Goal: Information Seeking & Learning: Learn about a topic

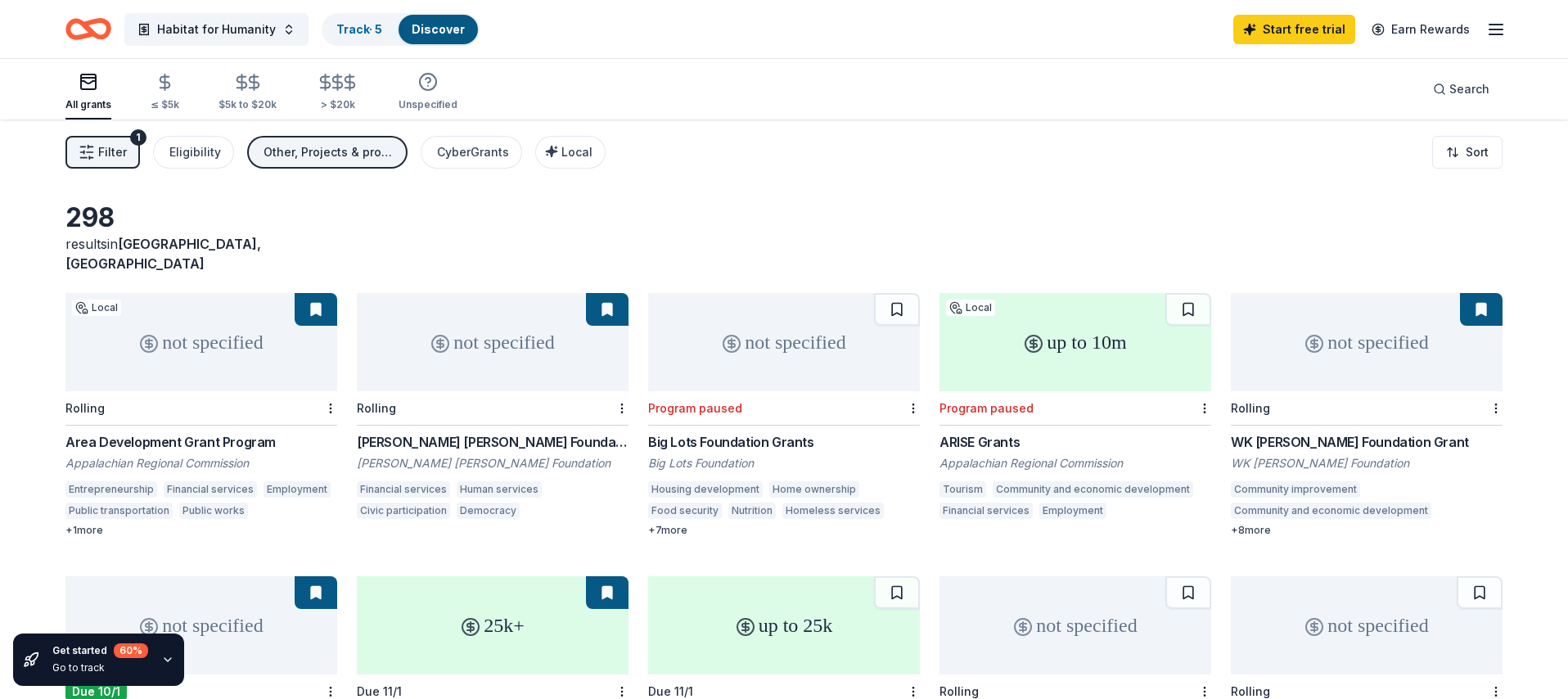
click at [1259, 432] on div "WK Kellogg Foundation Grant" at bounding box center [1367, 441] width 272 height 20
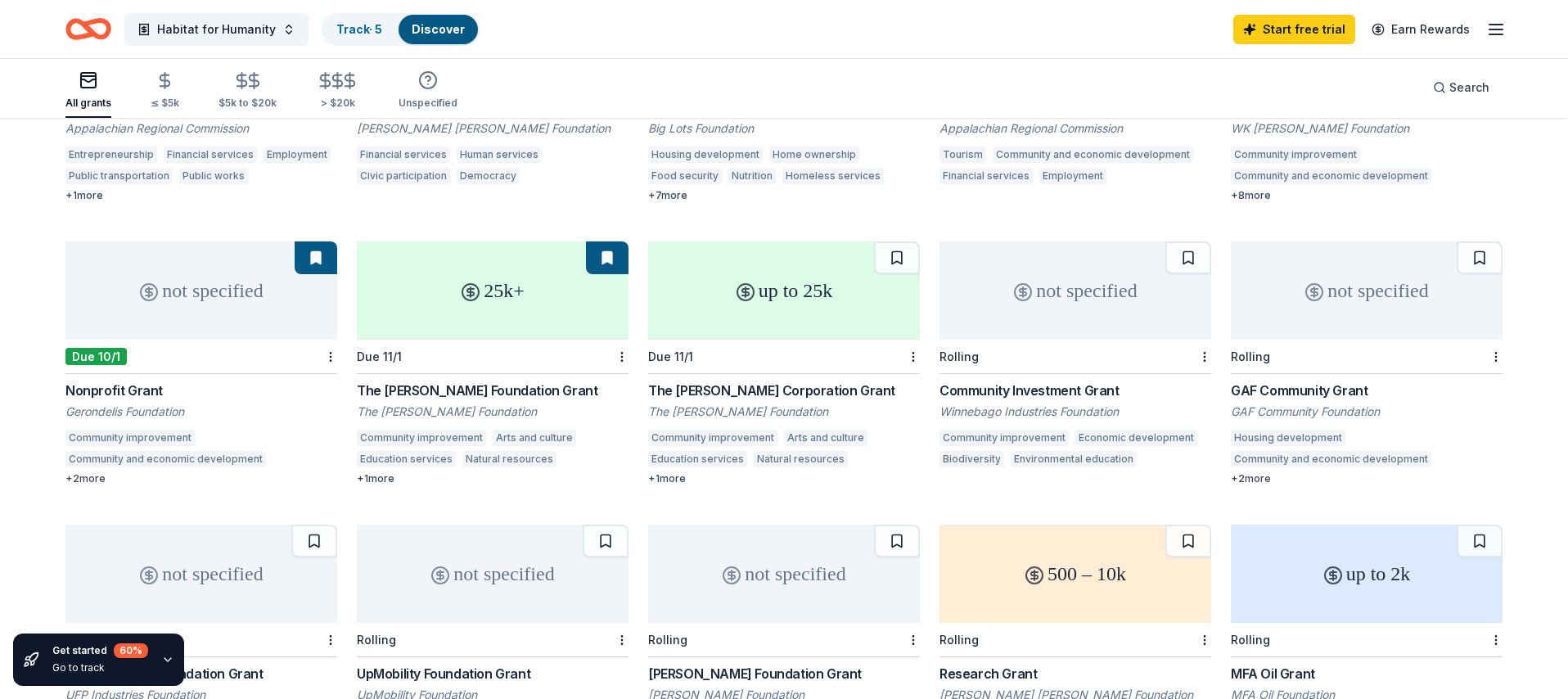
scroll to position [357, 0]
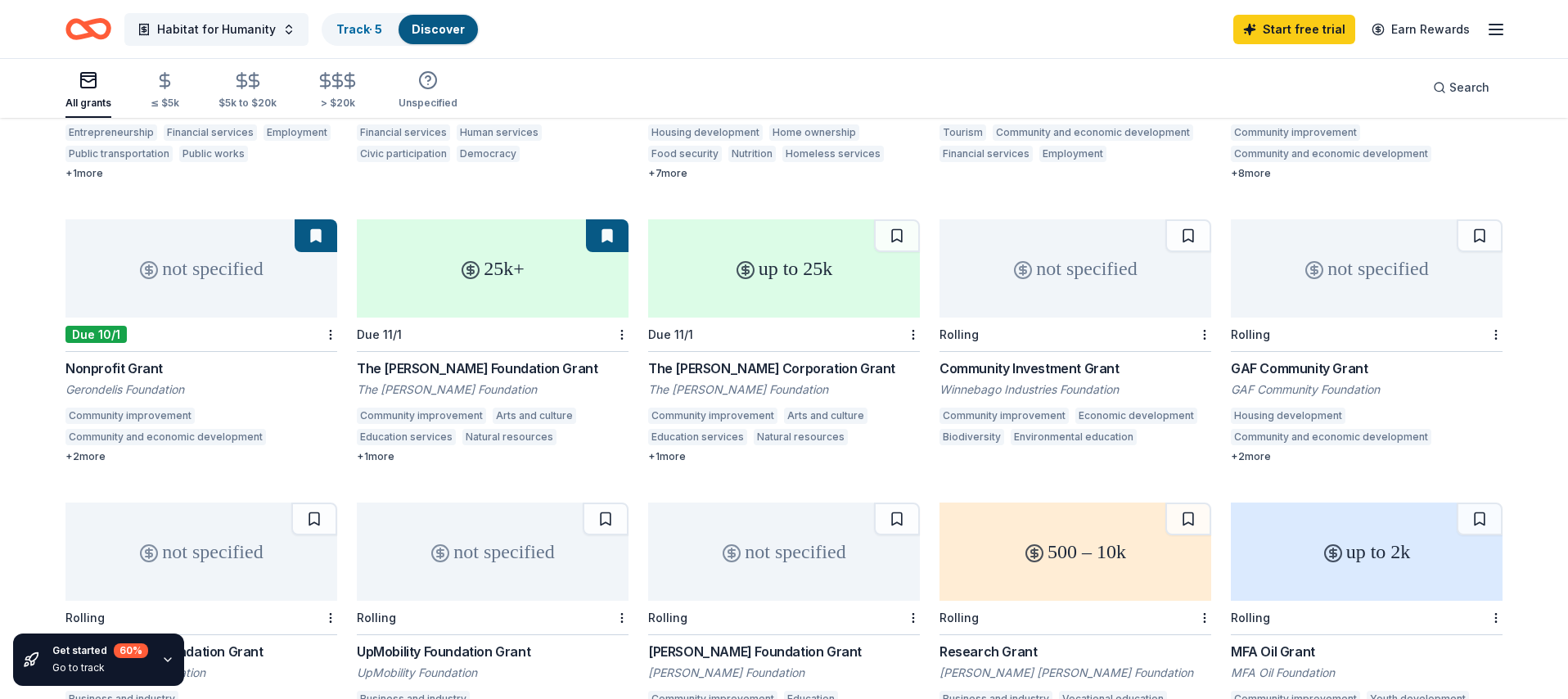
click at [772, 358] on div "The Brown-Forman Corporation Grant" at bounding box center [784, 368] width 272 height 20
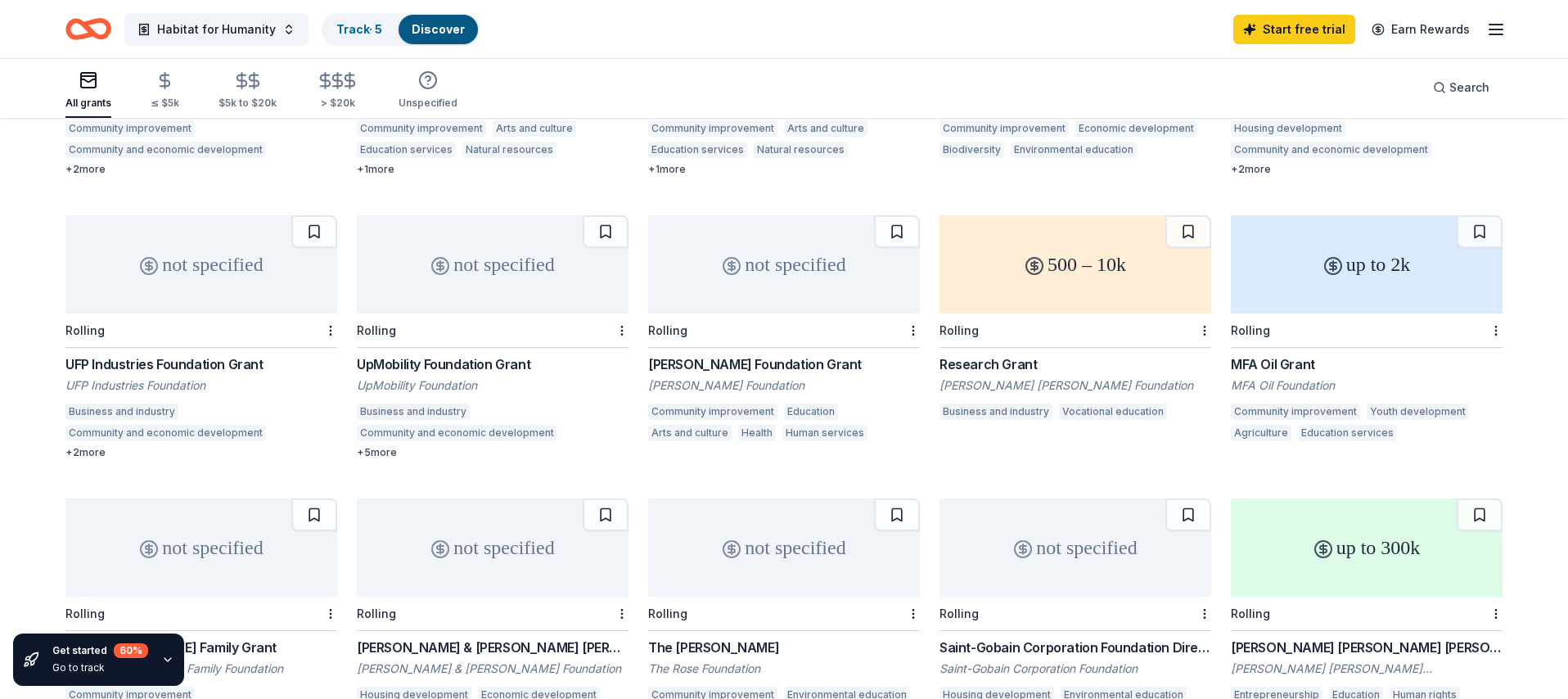
scroll to position [653, 0]
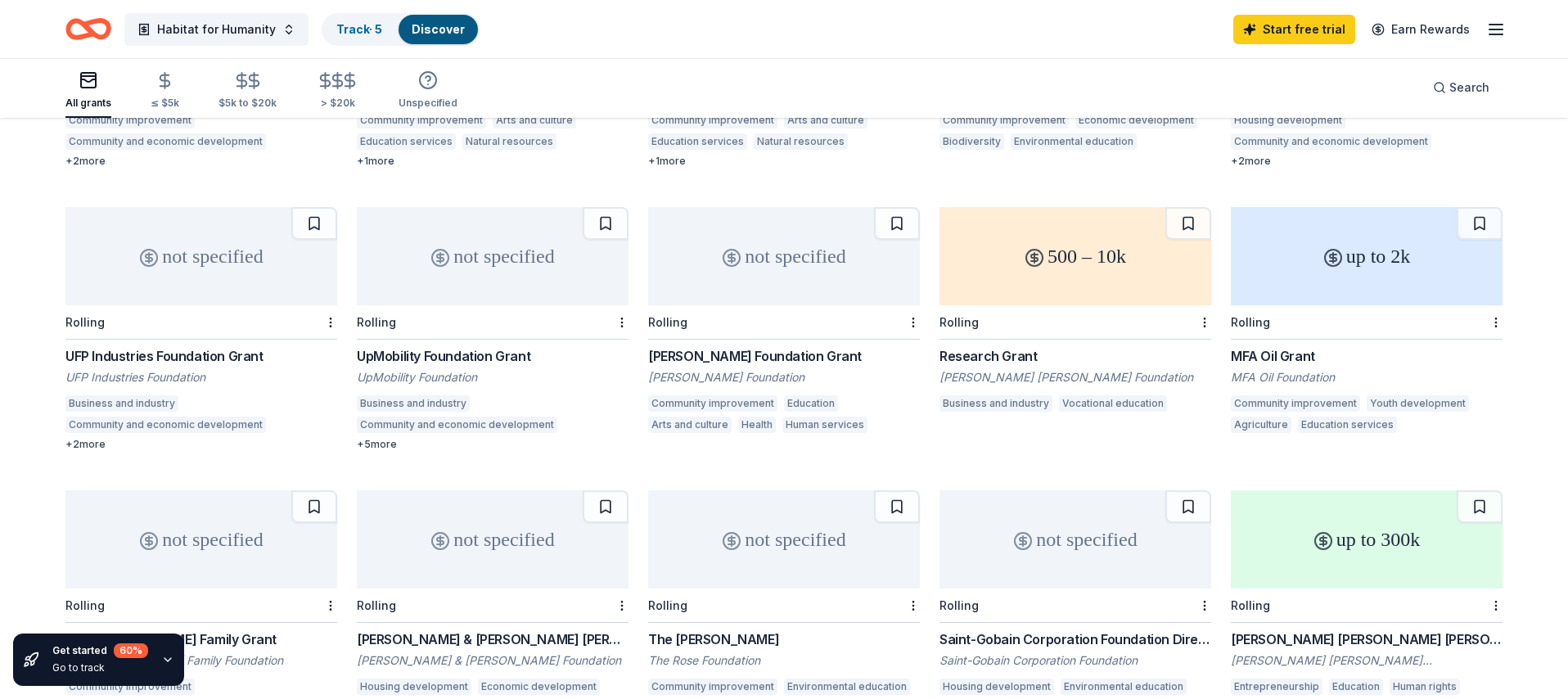
click at [1296, 346] on div "MFA Oil Grant" at bounding box center [1367, 356] width 272 height 20
click at [1266, 346] on div "MFA Oil Grant" at bounding box center [1367, 356] width 272 height 20
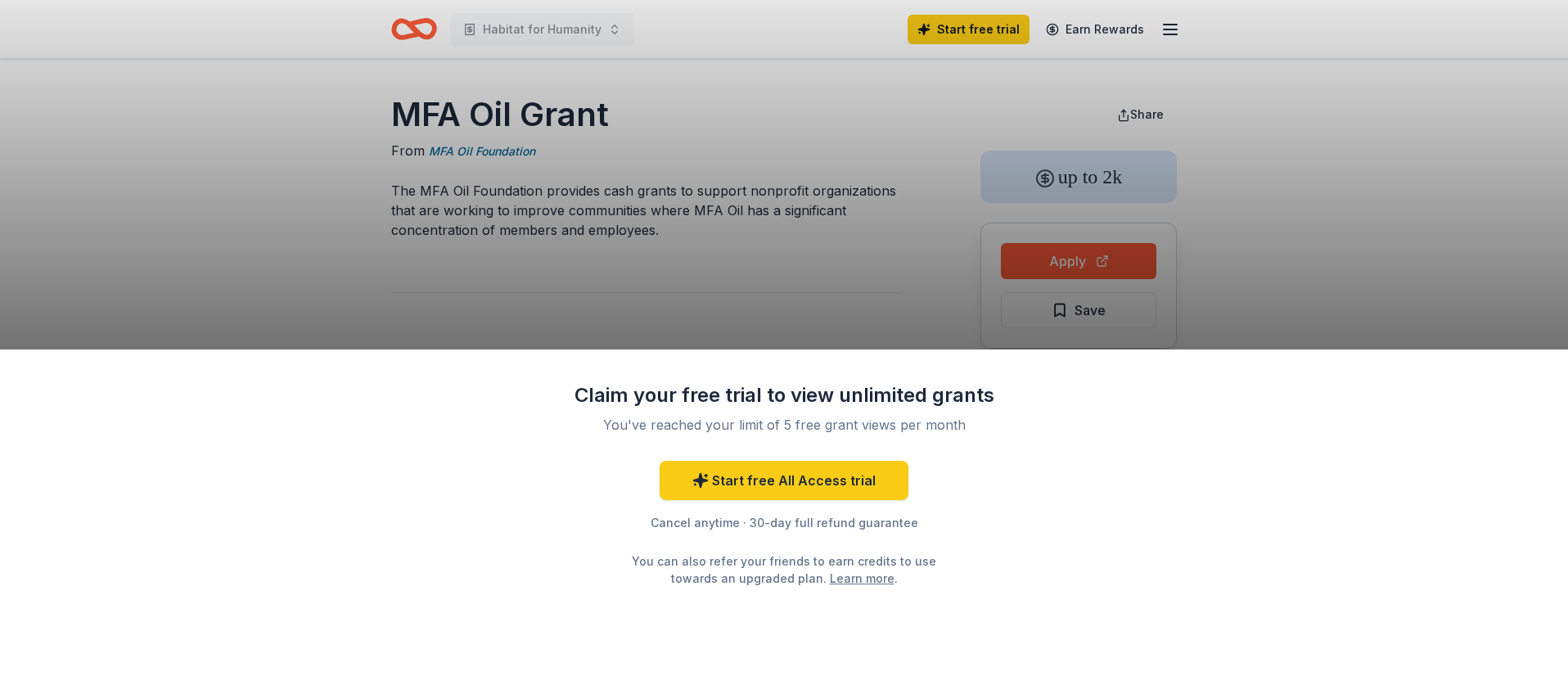
click at [858, 268] on div "Claim your free trial to view unlimited grants You've reached your limit of 5 f…" at bounding box center [784, 349] width 1568 height 699
click at [760, 140] on div "Claim your free trial to view unlimited grants You've reached your limit of 5 f…" at bounding box center [784, 349] width 1568 height 699
click at [794, 488] on link "Start free All Access trial" at bounding box center [784, 481] width 249 height 40
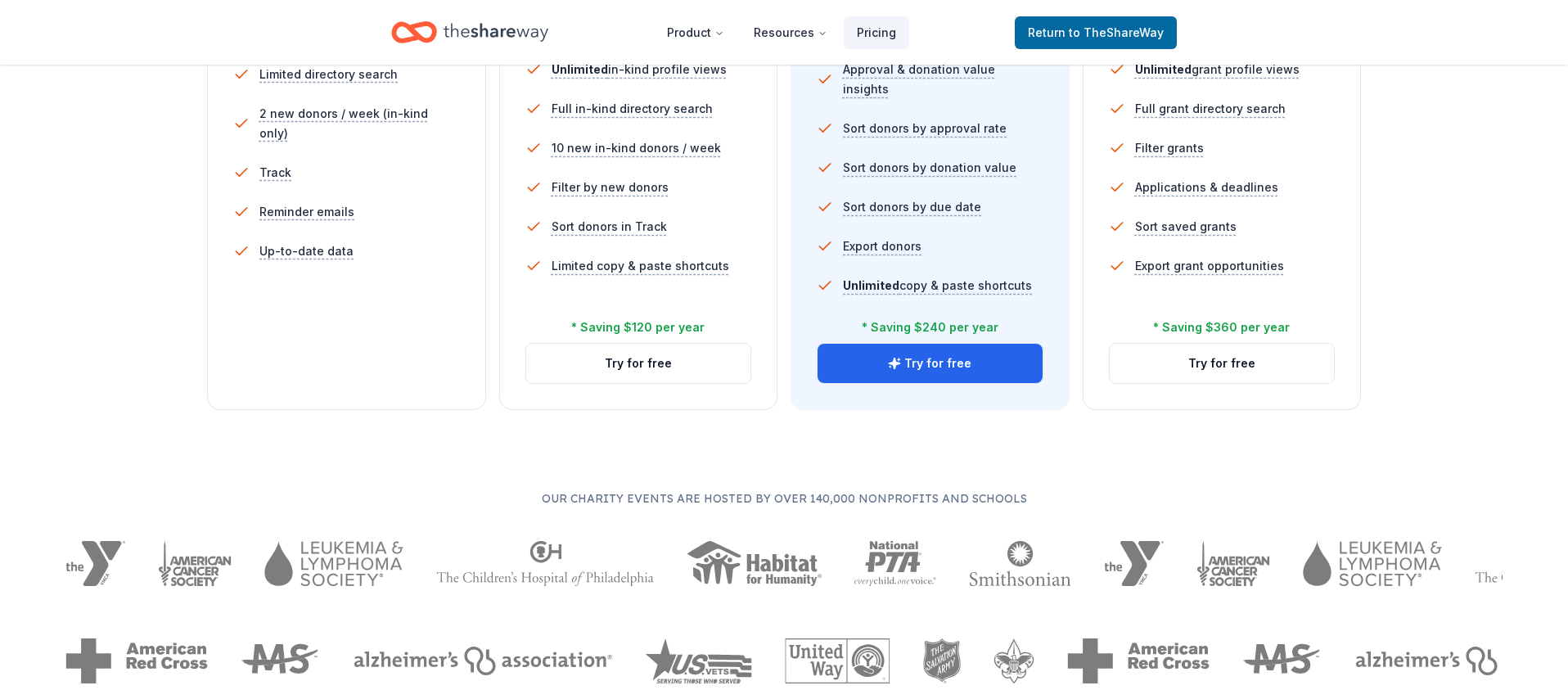
scroll to position [559, 0]
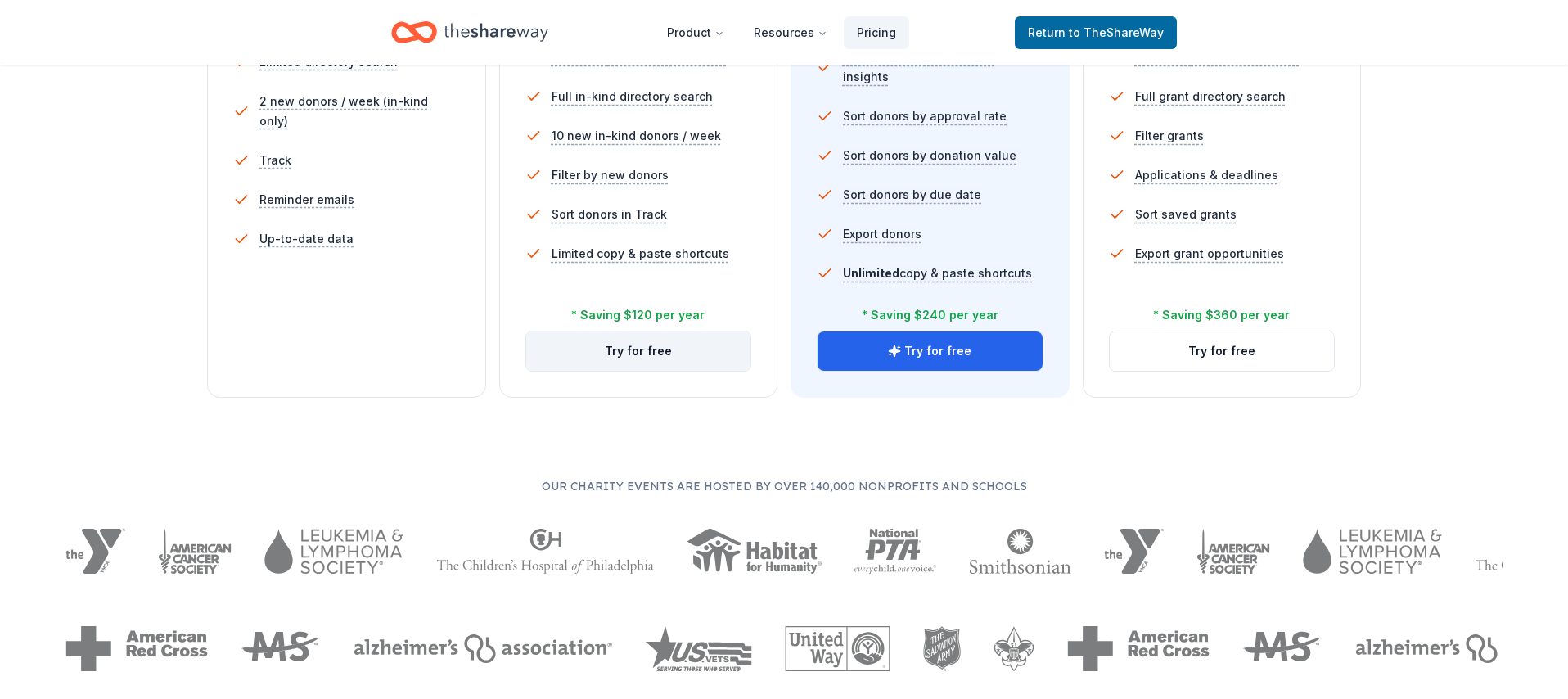
click at [669, 356] on button "Try for free" at bounding box center [638, 352] width 225 height 40
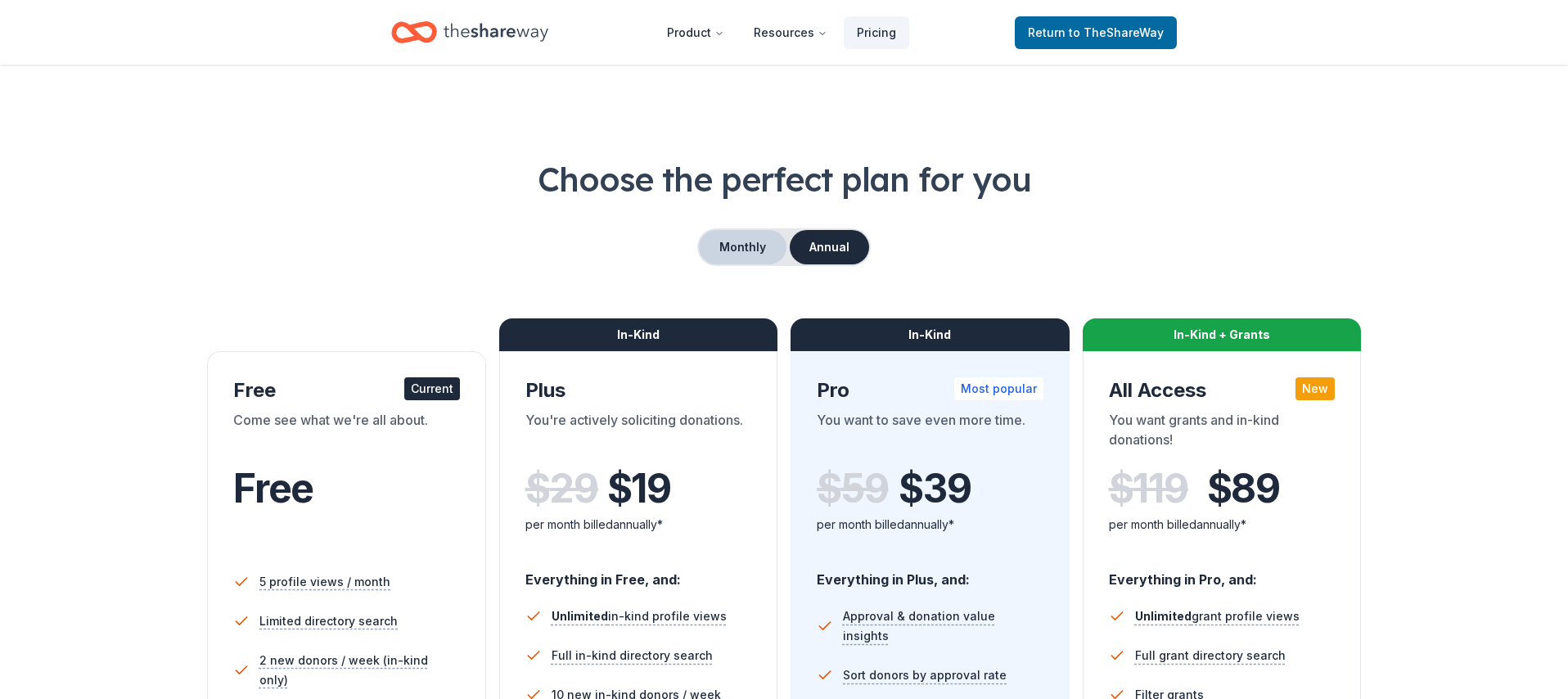
click at [744, 249] on button "Monthly" at bounding box center [742, 247] width 88 height 34
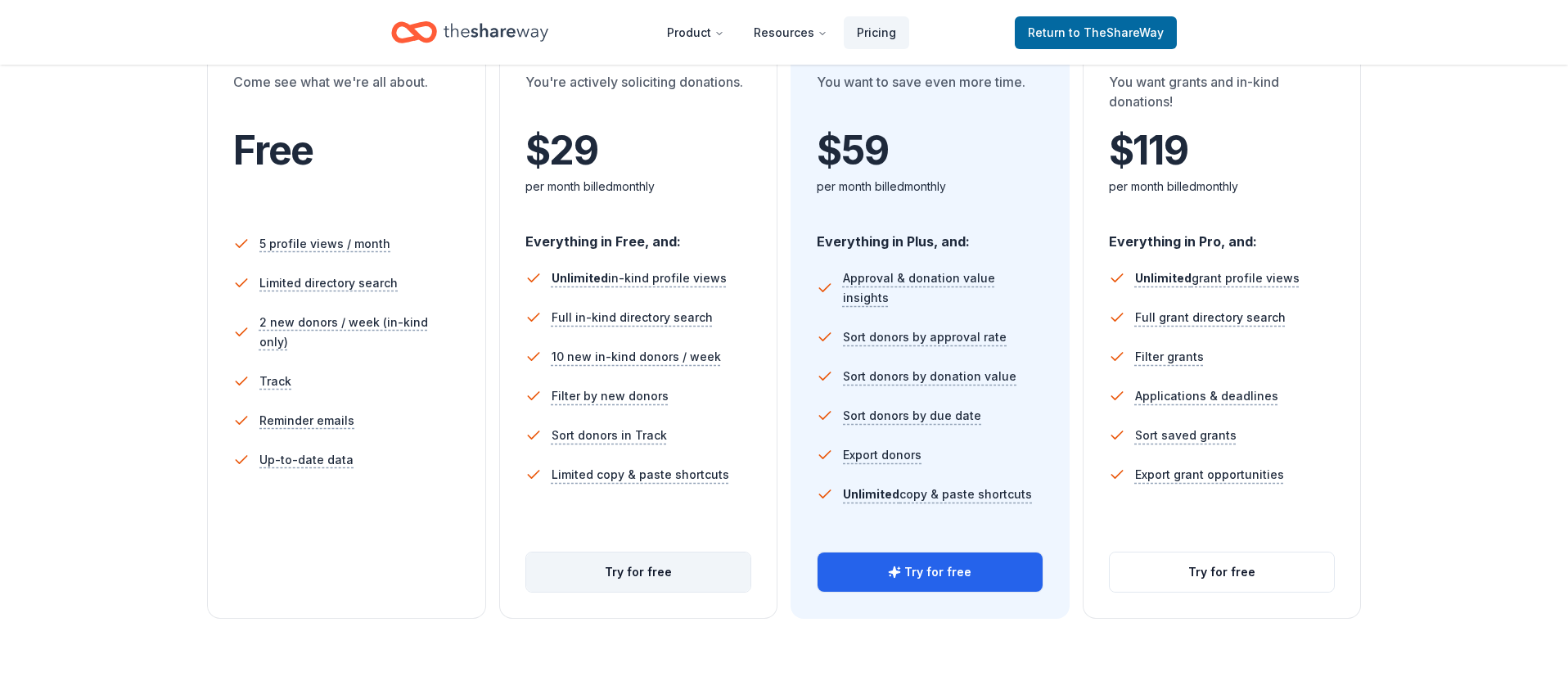
scroll to position [340, 0]
click at [652, 586] on button "Try for free" at bounding box center [638, 571] width 225 height 40
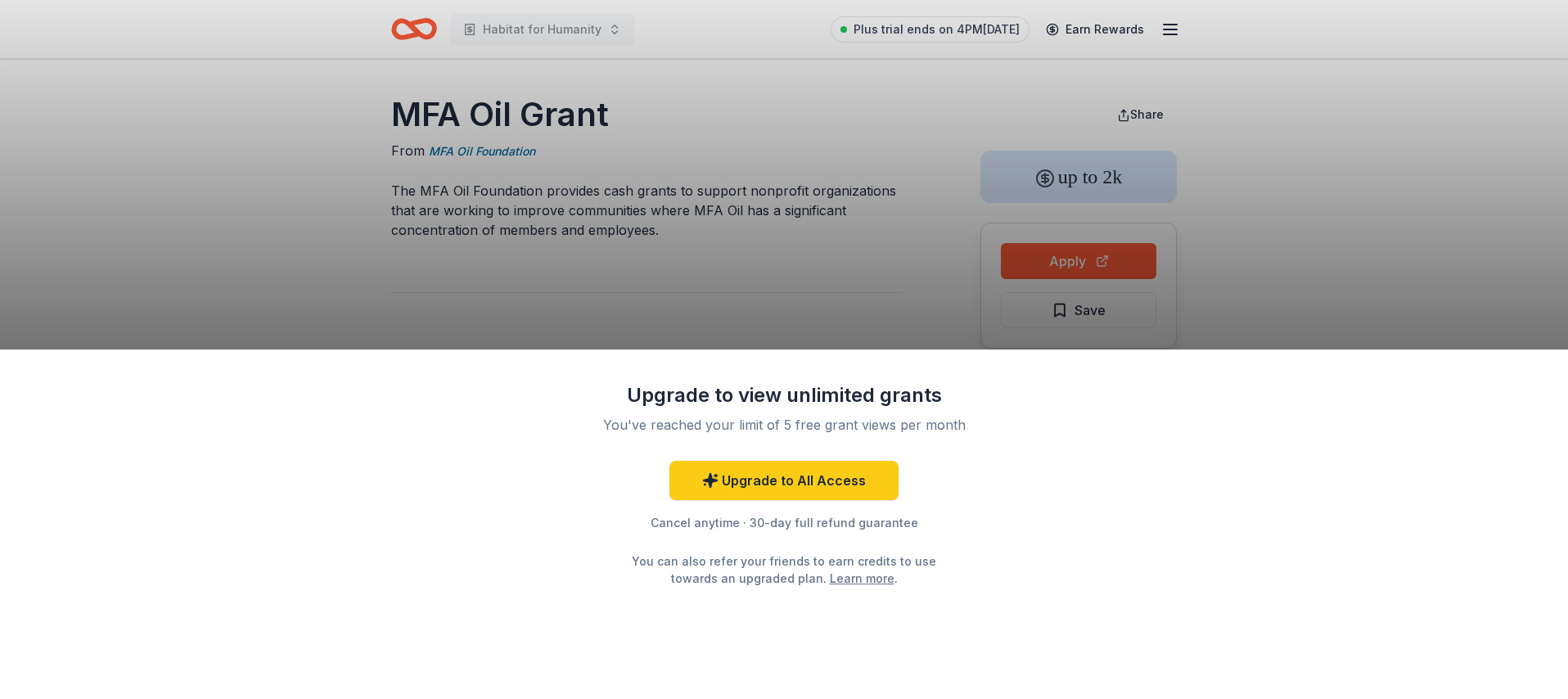
click at [830, 252] on div "Upgrade to view unlimited grants You've reached your limit of 5 free grant view…" at bounding box center [784, 349] width 1568 height 699
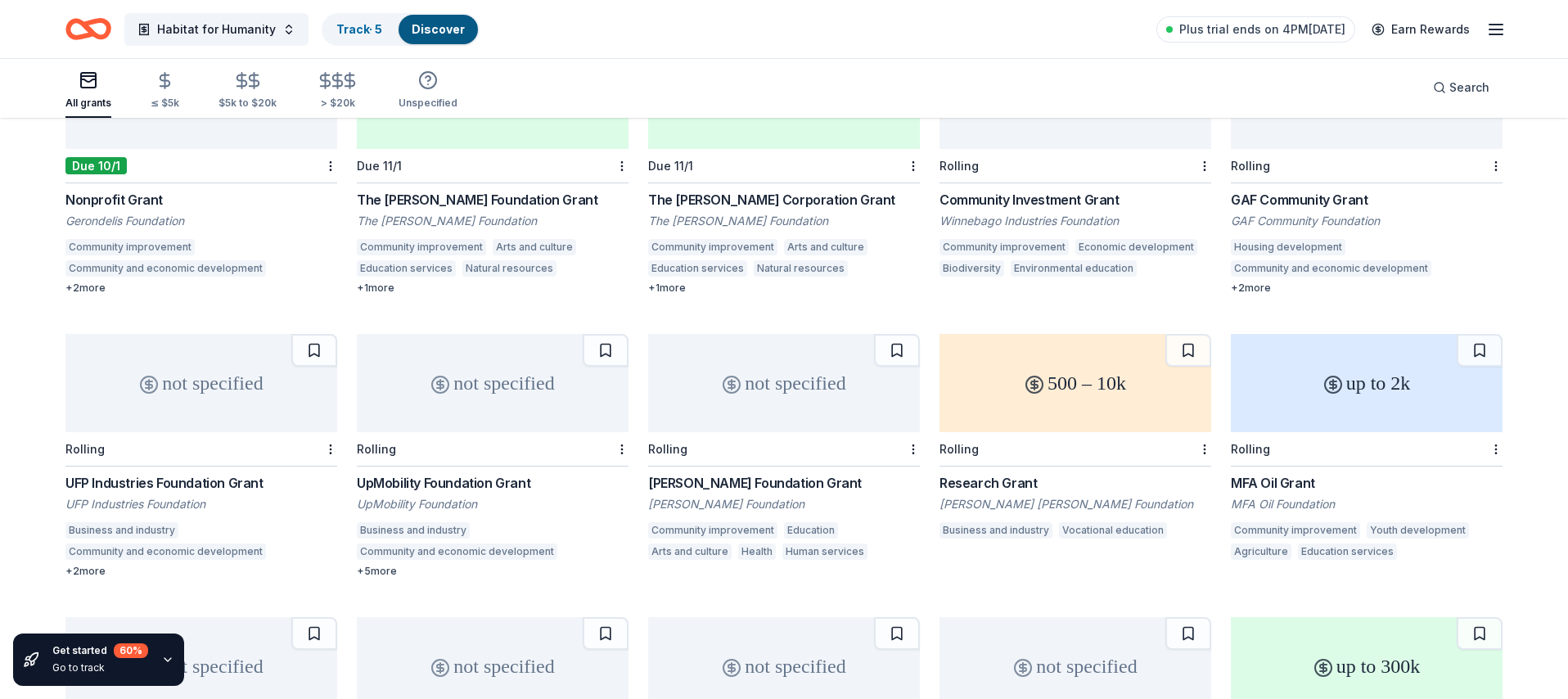
scroll to position [529, 0]
click at [1246, 470] on div "MFA Oil Grant" at bounding box center [1367, 479] width 272 height 20
click at [1499, 29] on line "button" at bounding box center [1496, 29] width 13 height 0
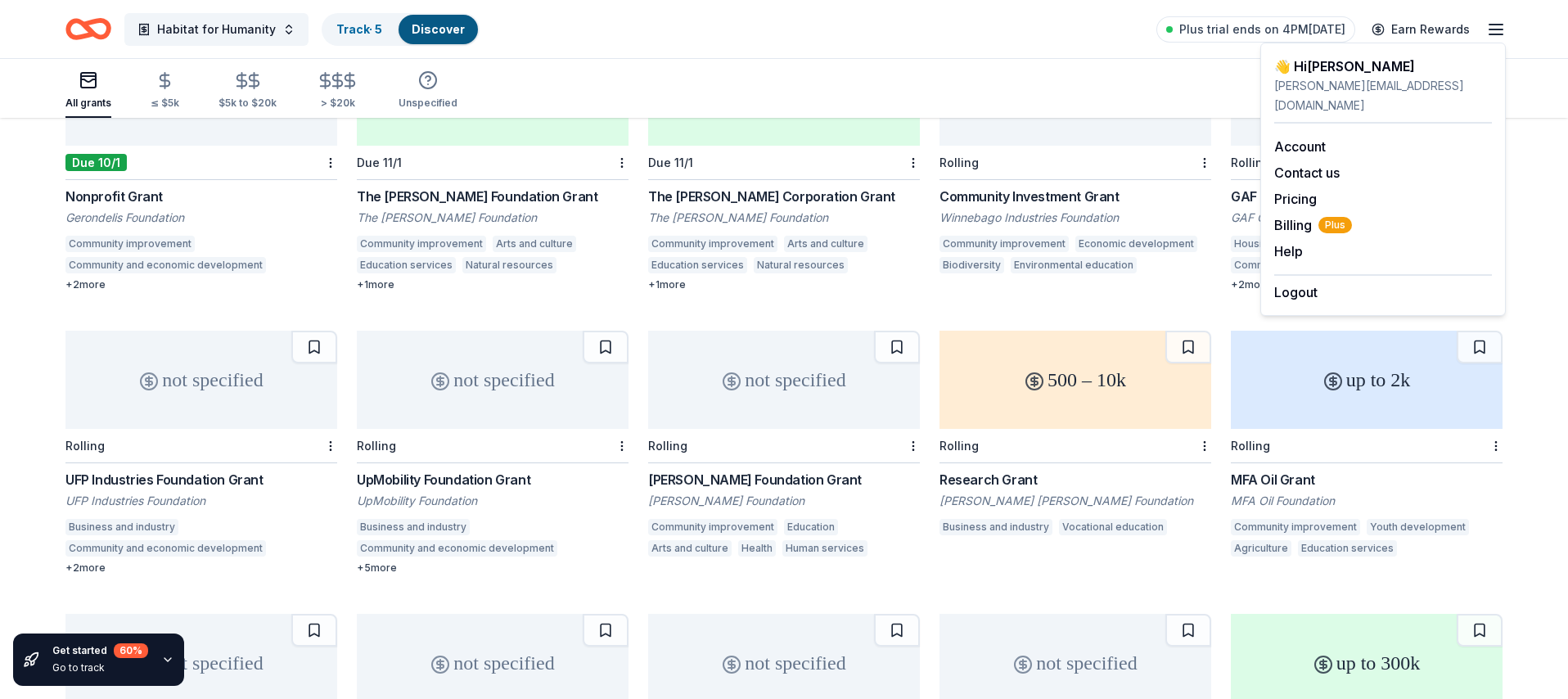
click at [1362, 77] on div "[PERSON_NAME][EMAIL_ADDRESS][DOMAIN_NAME]" at bounding box center [1383, 96] width 218 height 40
click at [1312, 139] on link "Account" at bounding box center [1300, 146] width 52 height 16
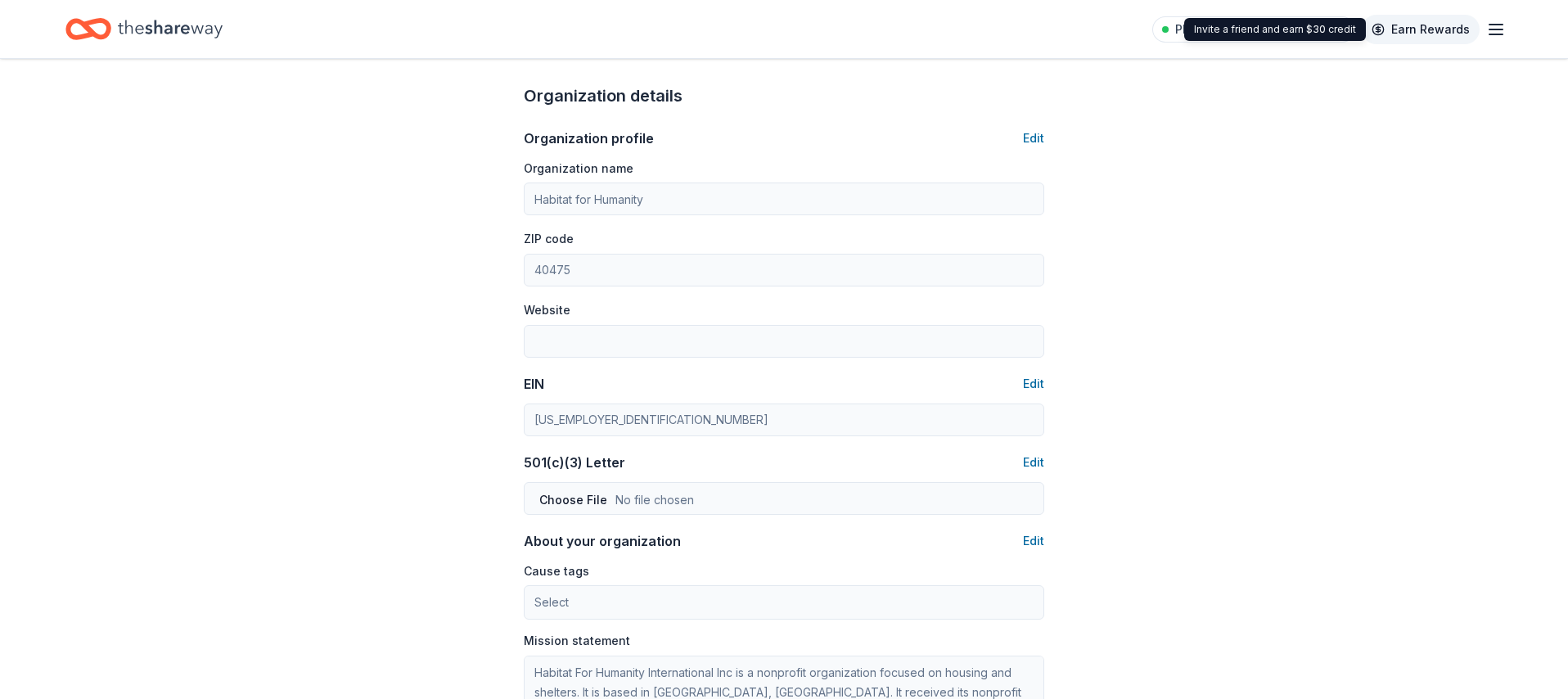
scroll to position [499, 0]
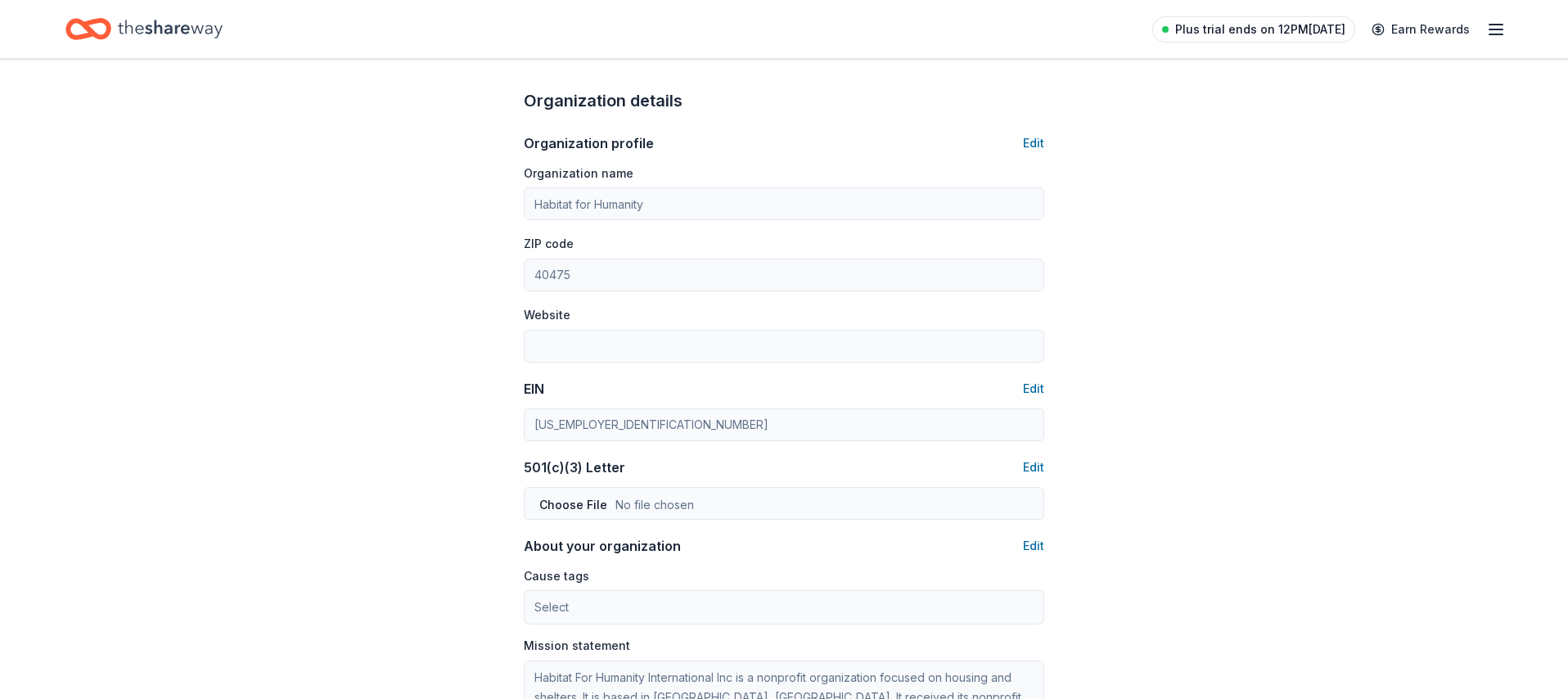
click at [1250, 32] on span "Plus trial ends on 12PM, 9/23" at bounding box center [1261, 29] width 171 height 20
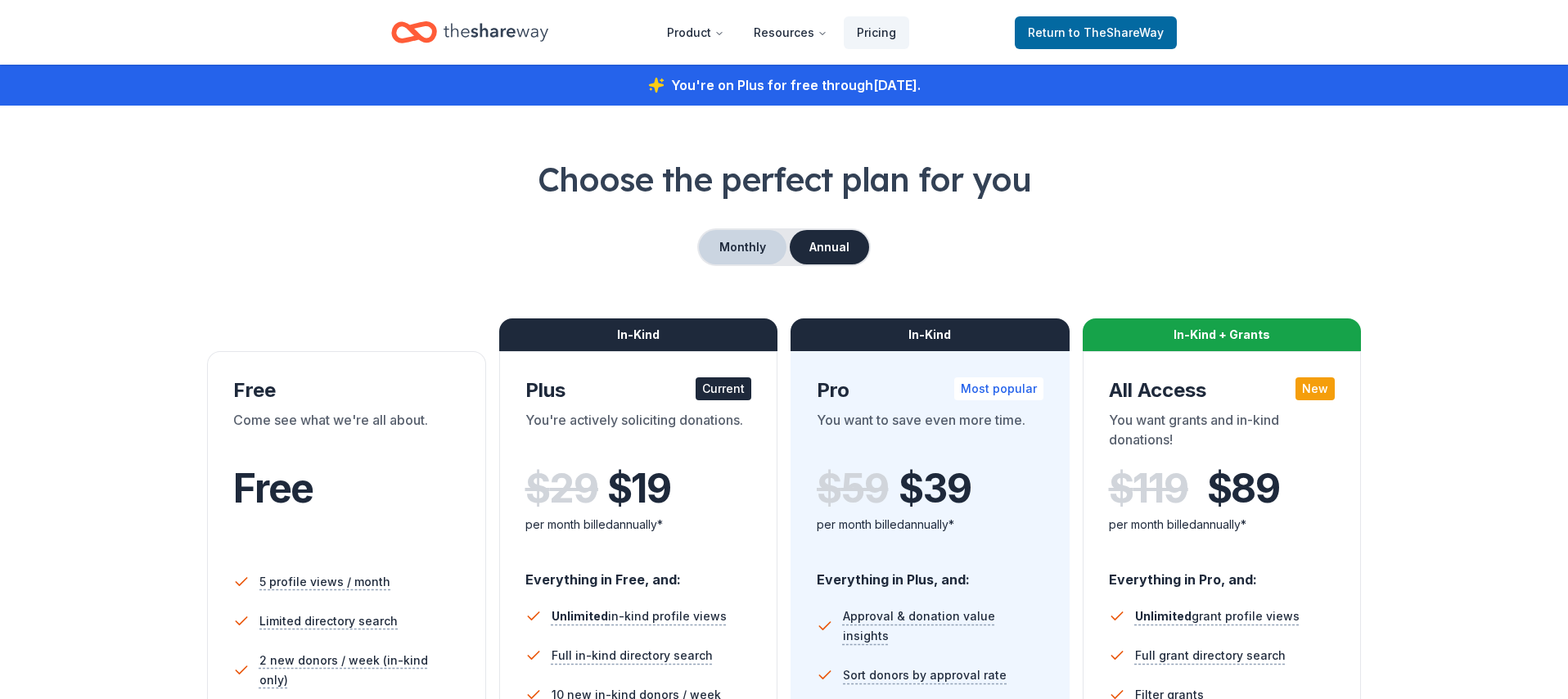
click at [757, 257] on button "Monthly" at bounding box center [742, 247] width 88 height 34
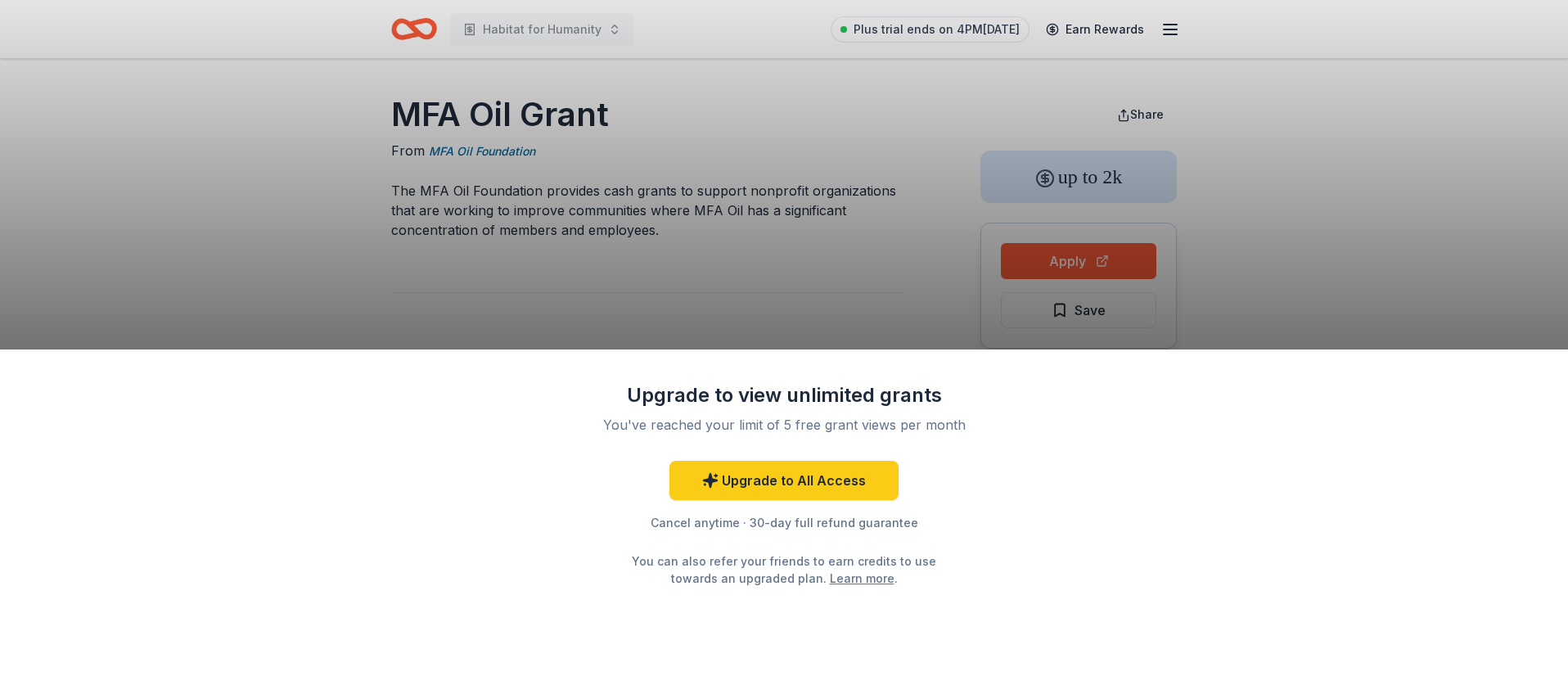
click at [947, 308] on div "Upgrade to view unlimited grants You've reached your limit of 5 free grant view…" at bounding box center [784, 349] width 1568 height 699
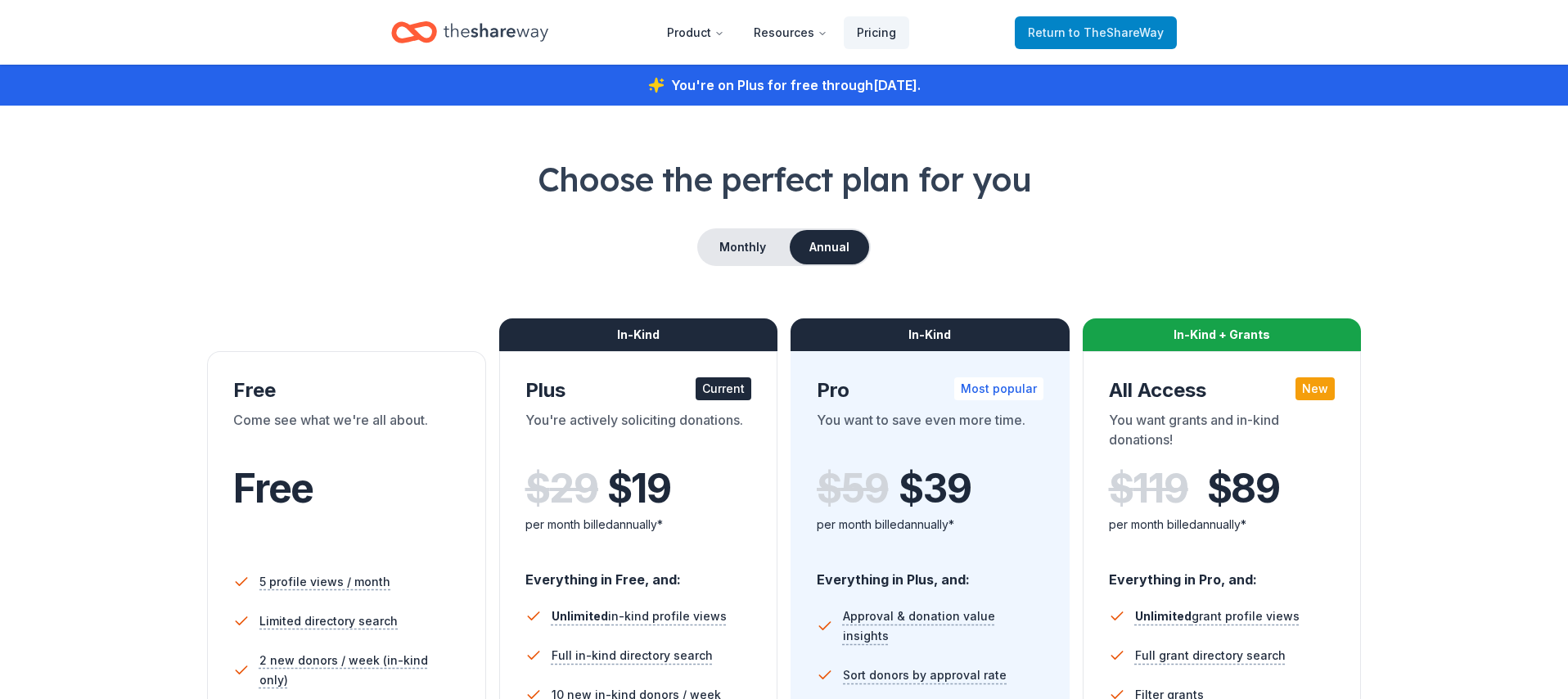
click at [1106, 43] on link "Return to TheShareWay" at bounding box center [1096, 32] width 162 height 33
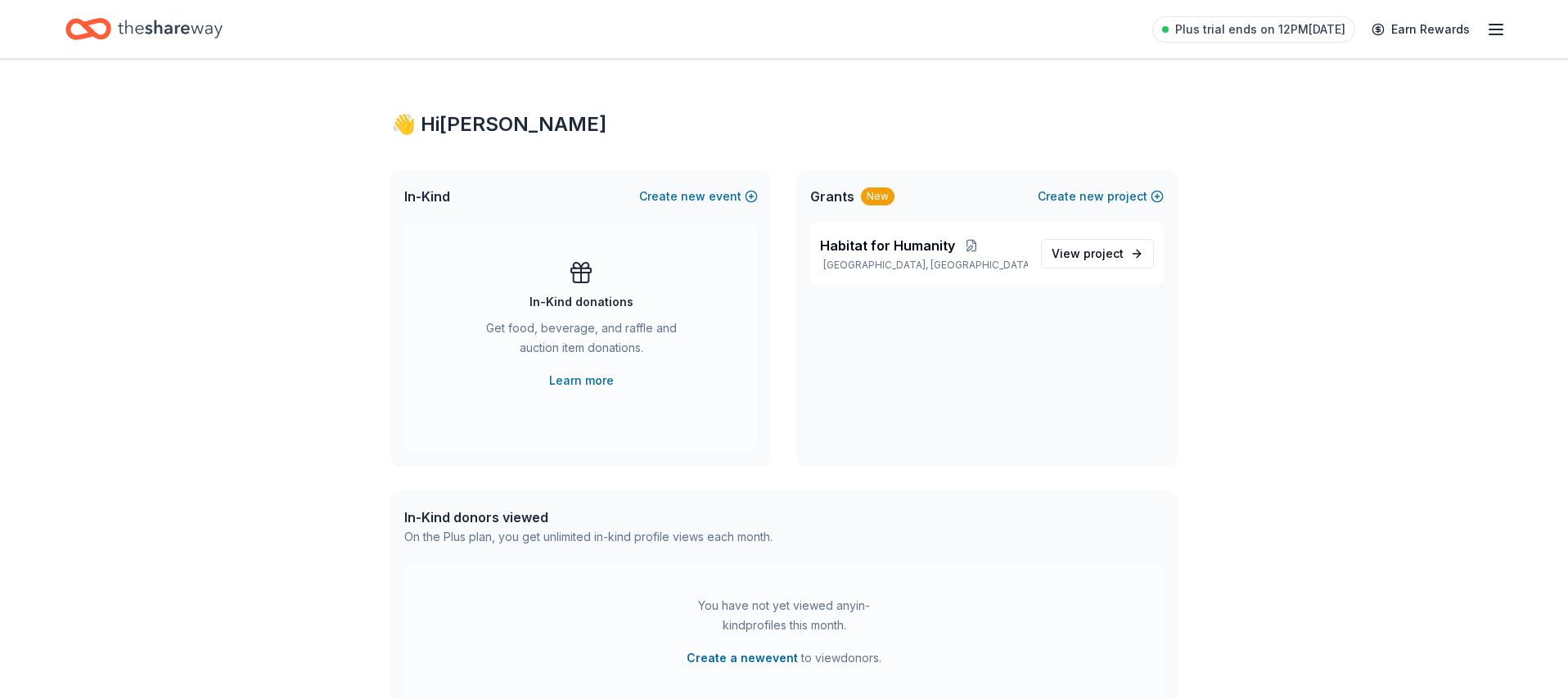
click at [188, 25] on icon "Home" at bounding box center [170, 29] width 105 height 34
click at [129, 21] on icon "Home" at bounding box center [170, 29] width 105 height 34
click at [146, 27] on icon "Home" at bounding box center [170, 28] width 105 height 18
click at [1250, 25] on span "Plus trial ends on 12PM, 9/23" at bounding box center [1261, 29] width 171 height 20
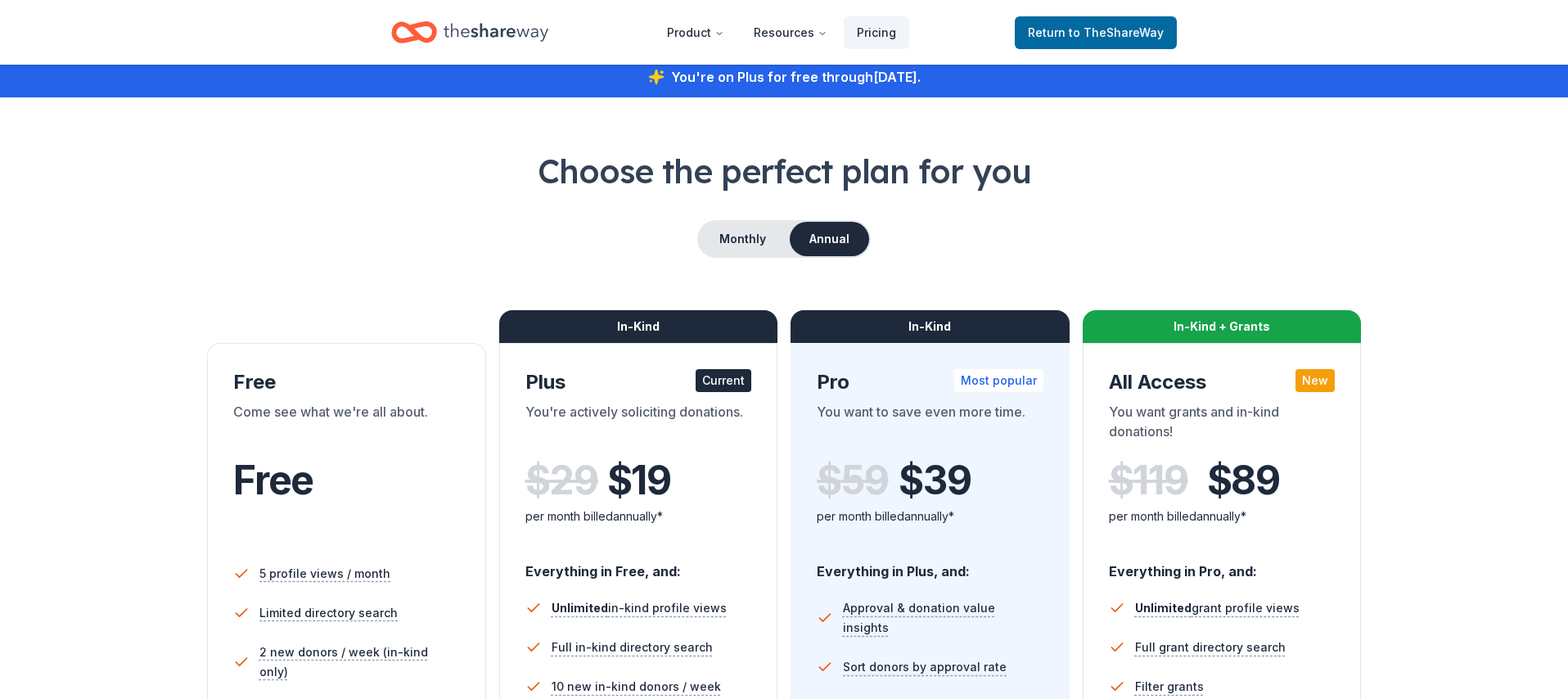
click at [486, 25] on icon "Home" at bounding box center [496, 32] width 105 height 34
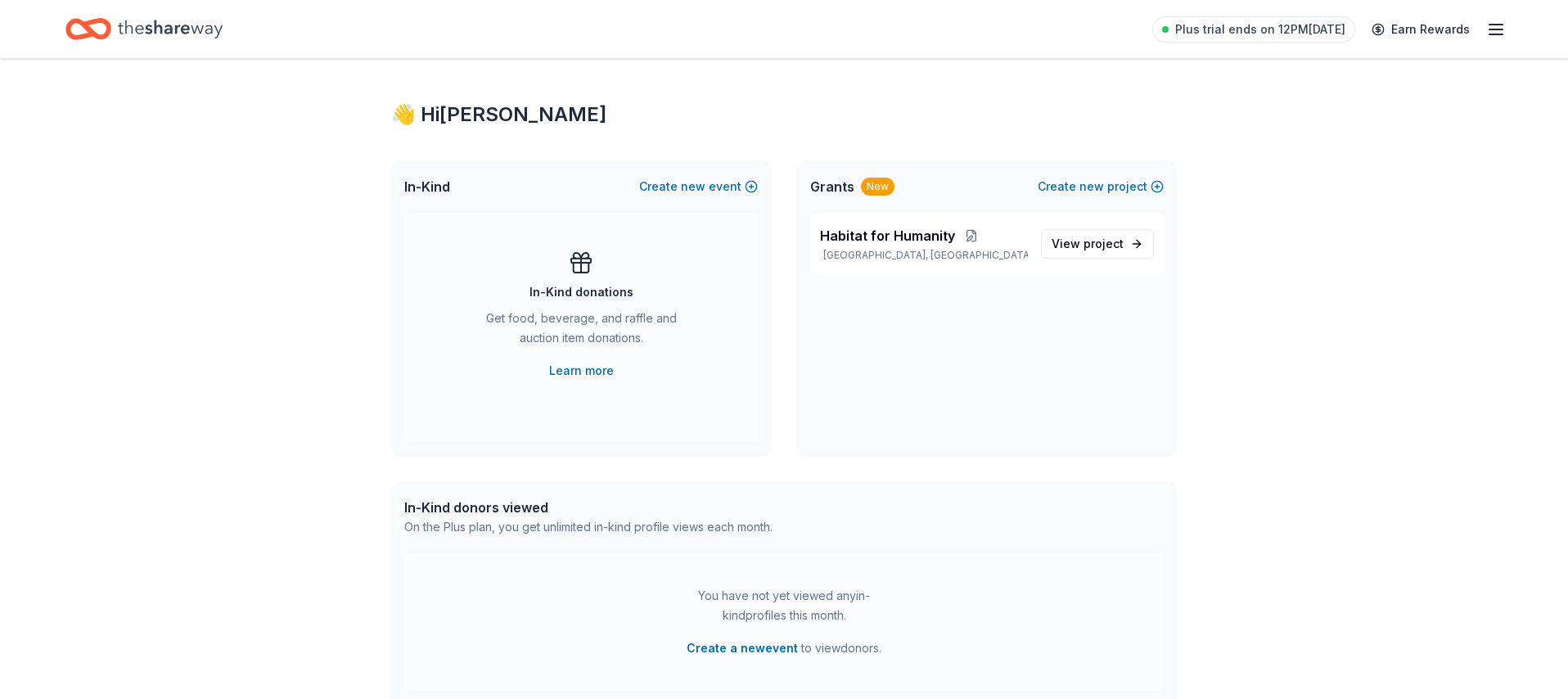
click at [190, 34] on icon "Home" at bounding box center [170, 29] width 105 height 34
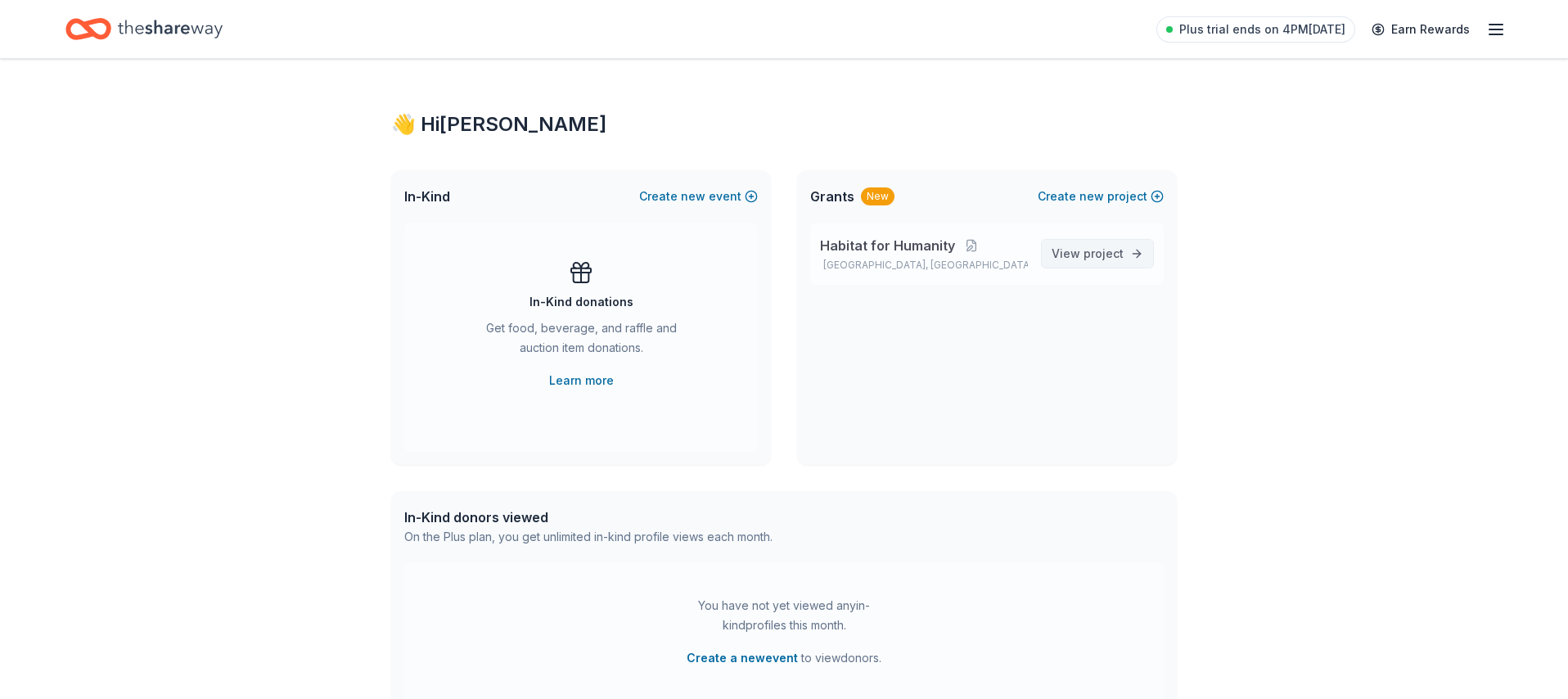
click at [1075, 258] on span "View project" at bounding box center [1088, 254] width 72 height 20
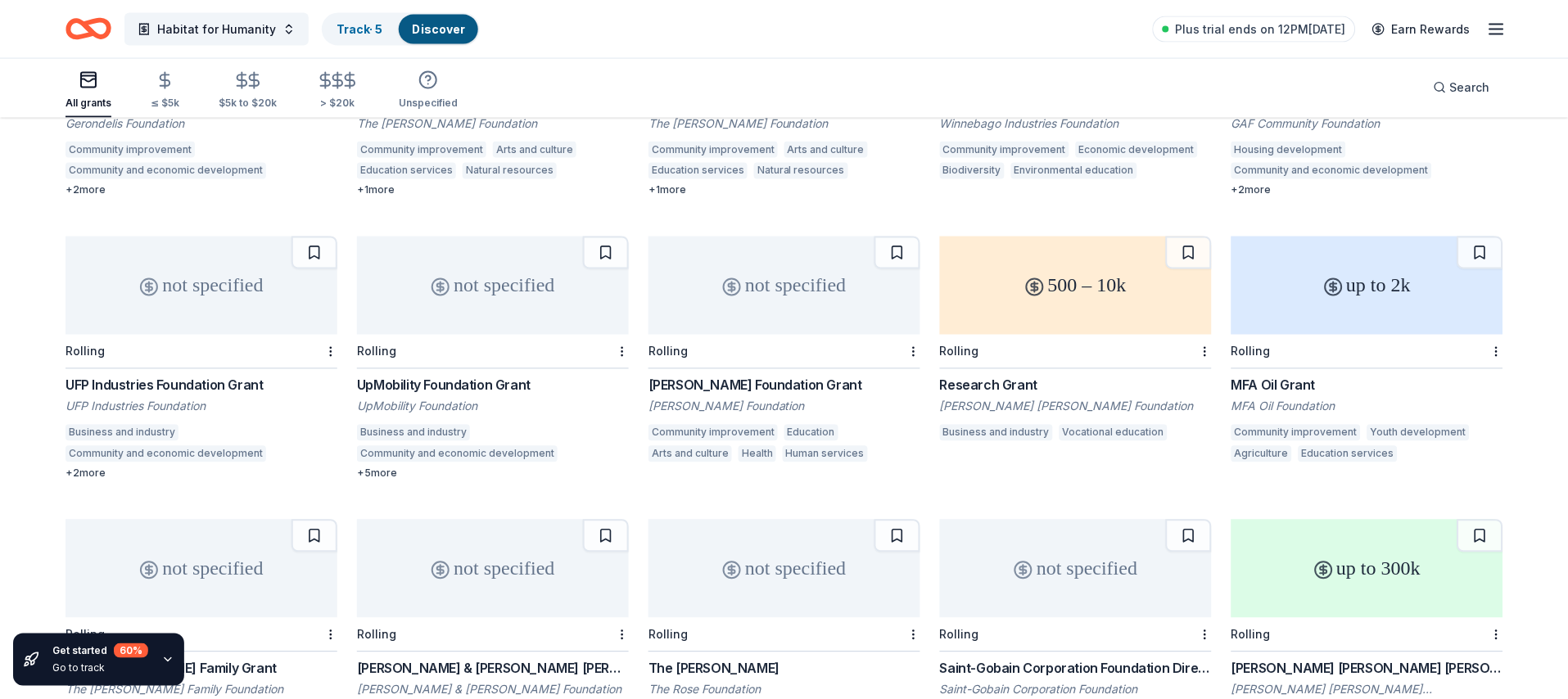
scroll to position [631, 0]
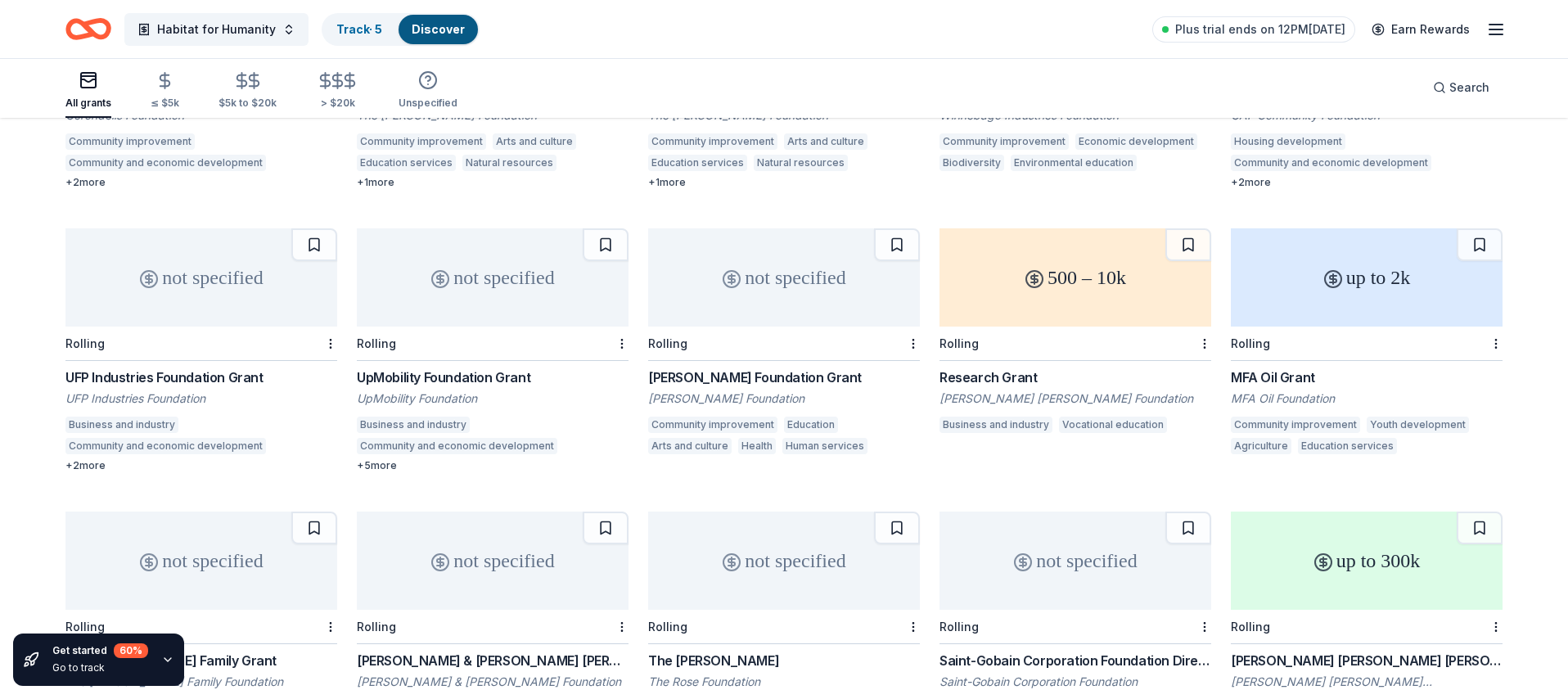
click at [1288, 368] on div "MFA Oil Grant" at bounding box center [1367, 377] width 272 height 20
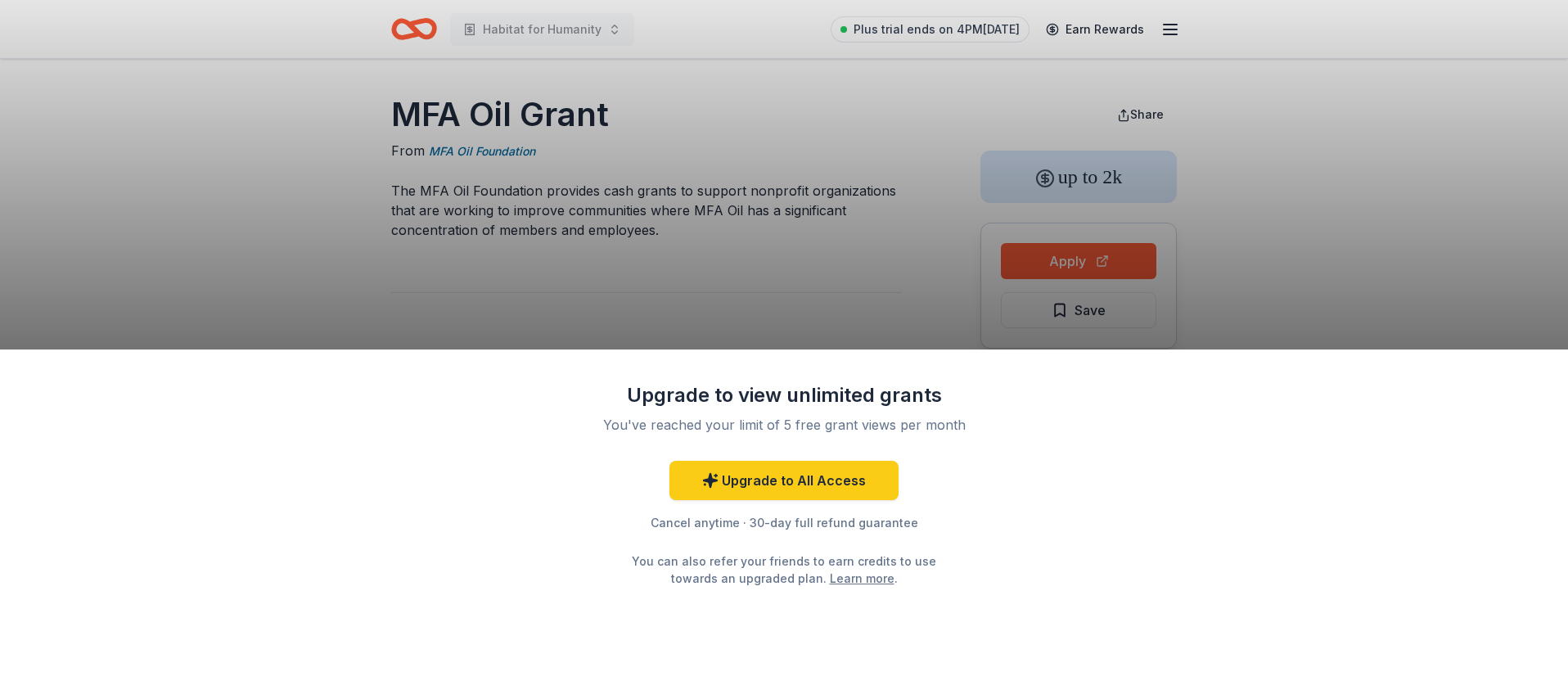
click at [807, 223] on div "Upgrade to view unlimited grants You've reached your limit of 5 free grant view…" at bounding box center [784, 349] width 1568 height 699
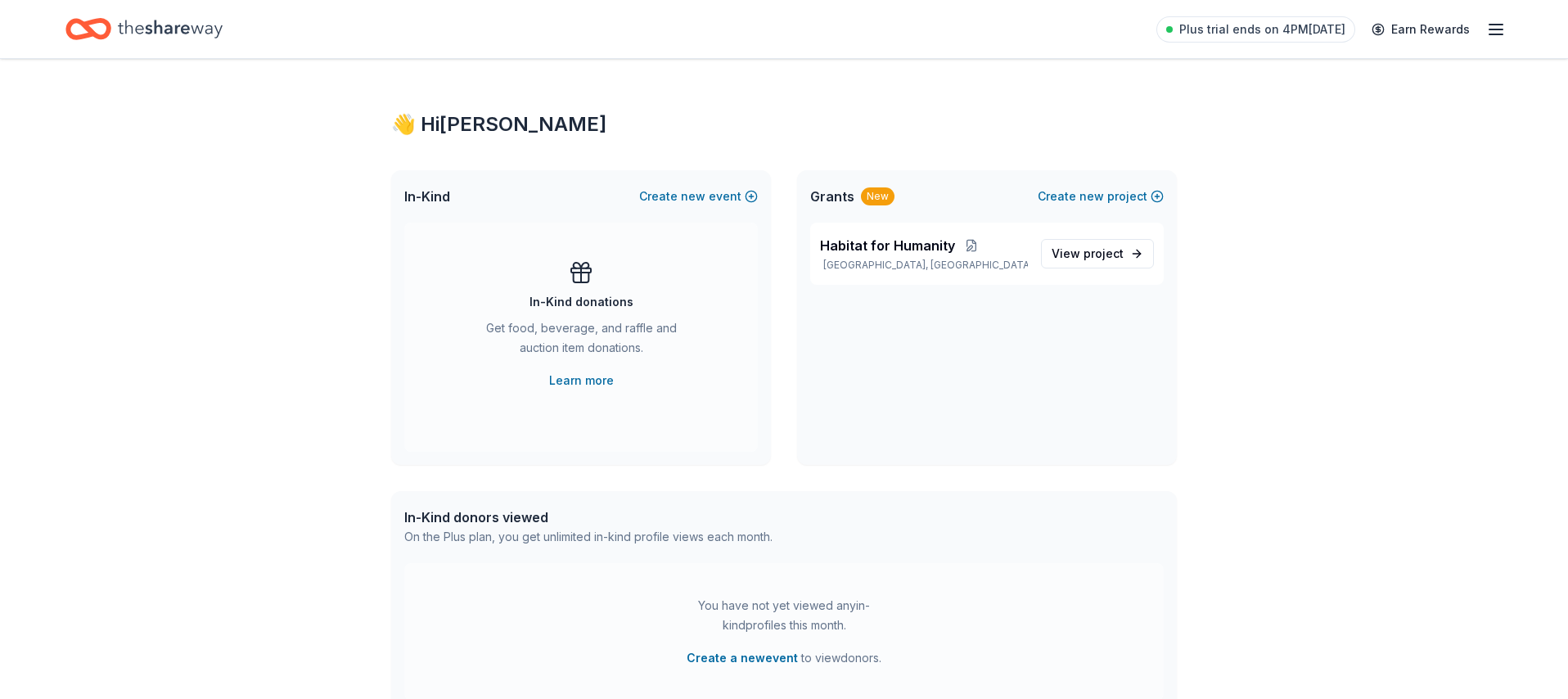
click at [1485, 31] on div "Plus trial ends on 4PM[DATE] Earn Rewards" at bounding box center [1331, 28] width 350 height 39
click at [1496, 29] on line "button" at bounding box center [1496, 29] width 13 height 0
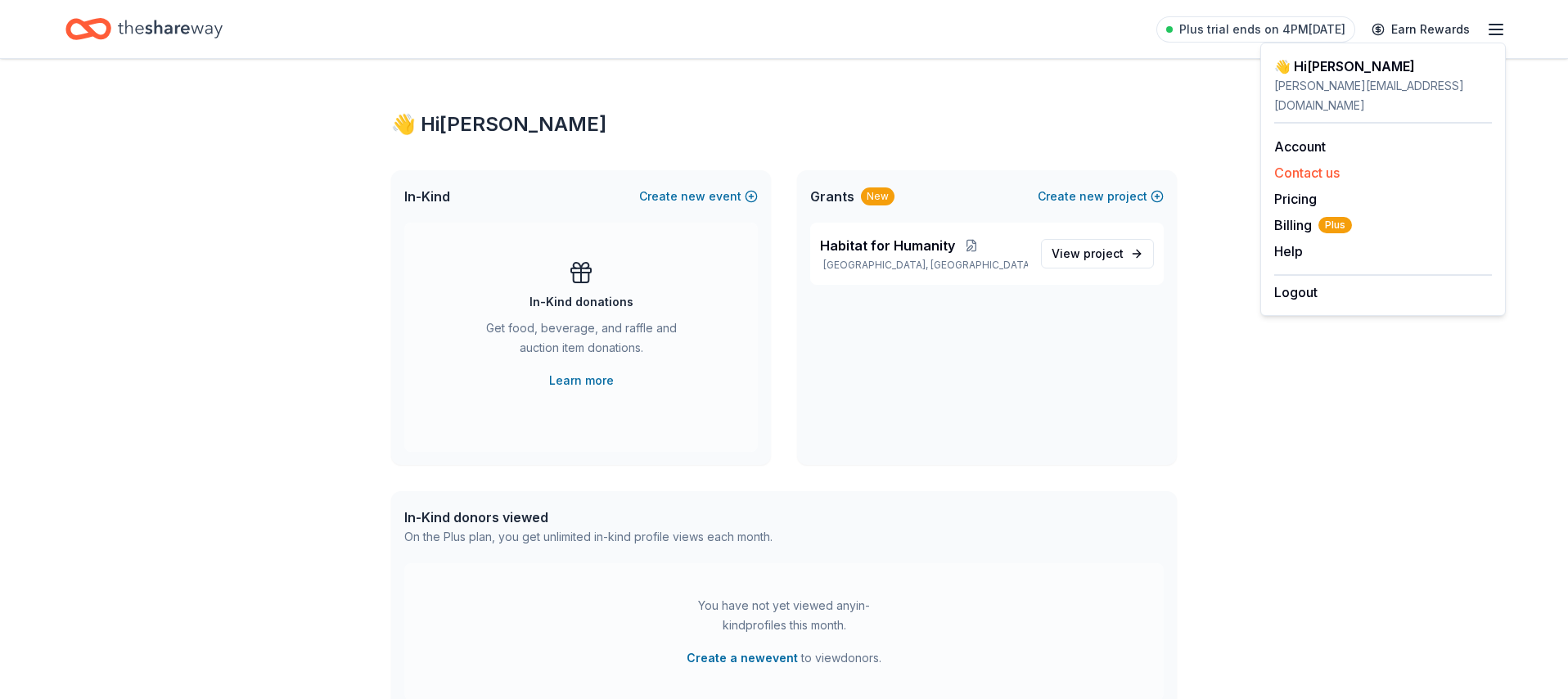
click at [1334, 163] on button "Contact us" at bounding box center [1307, 173] width 65 height 20
